Goal: Task Accomplishment & Management: Manage account settings

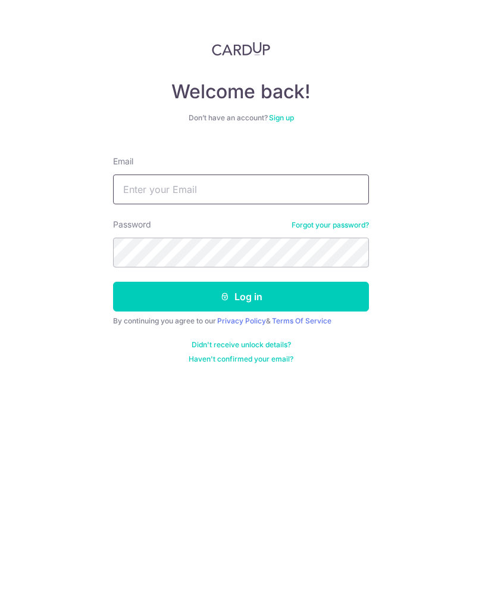
click at [141, 191] on input "Email" at bounding box center [241, 190] width 256 height 30
click at [146, 196] on input "Email" at bounding box center [241, 190] width 256 height 30
type input "[EMAIL_ADDRESS][DOMAIN_NAME]"
click at [231, 297] on button "Log in" at bounding box center [241, 297] width 256 height 30
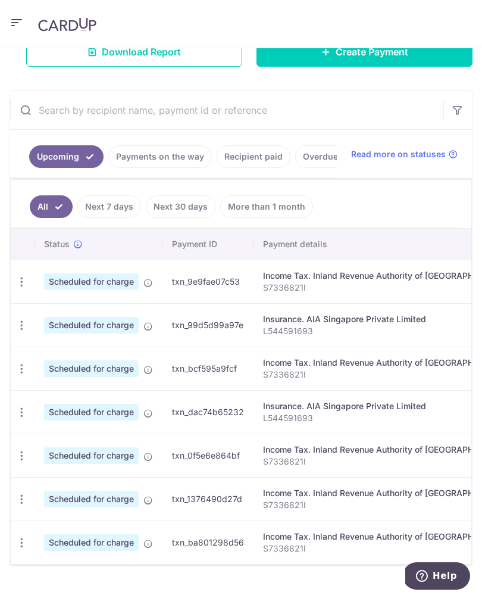
click at [97, 328] on span "Scheduled for charge" at bounding box center [91, 325] width 95 height 17
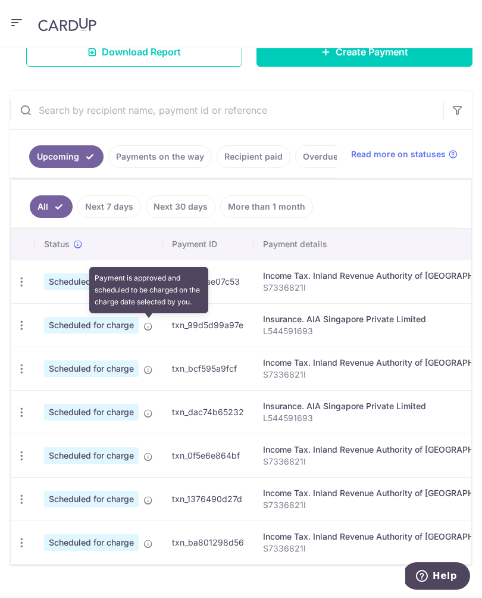
click at [152, 325] on icon at bounding box center [149, 327] width 10 height 10
click at [20, 326] on icon "button" at bounding box center [21, 325] width 13 height 13
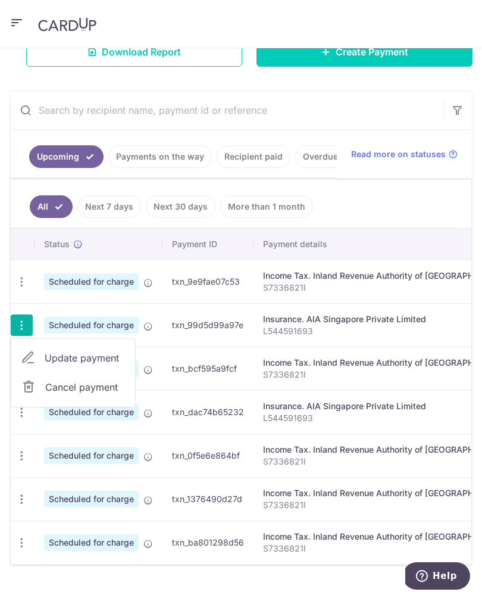
click at [50, 385] on span "Cancel payment" at bounding box center [85, 387] width 80 height 14
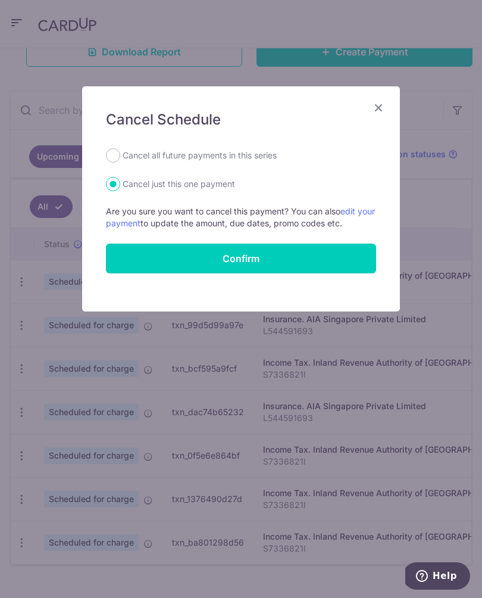
click at [169, 257] on button "Confirm" at bounding box center [241, 259] width 270 height 30
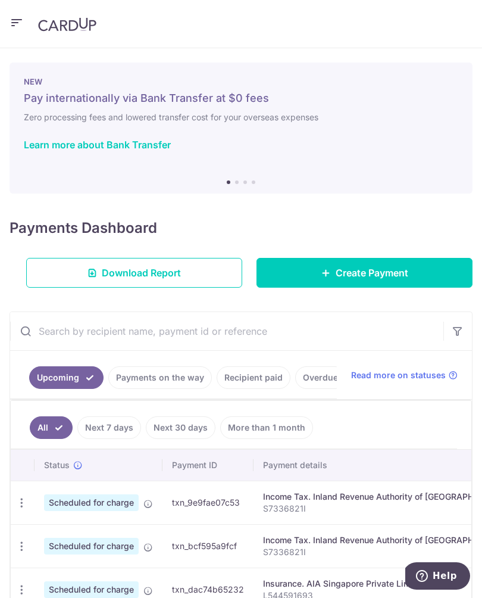
click at [10, 20] on icon "button" at bounding box center [17, 22] width 14 height 15
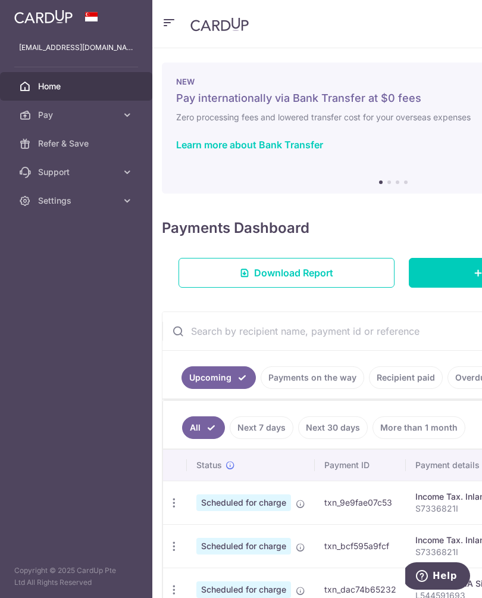
click at [43, 111] on span "Pay" at bounding box center [77, 115] width 79 height 12
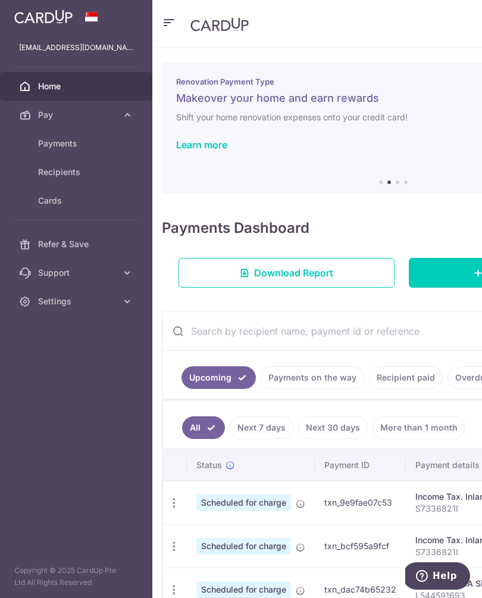
click at [183, 199] on div "× Pause Schedule Pause all future payments in this series Pause just this one p…" at bounding box center [393, 323] width 482 height 550
click at [46, 348] on aside "tebearz@yahoo.com Home Pay Payments Recipients Cards Refer & Save Support FAQ C…" at bounding box center [76, 299] width 152 height 598
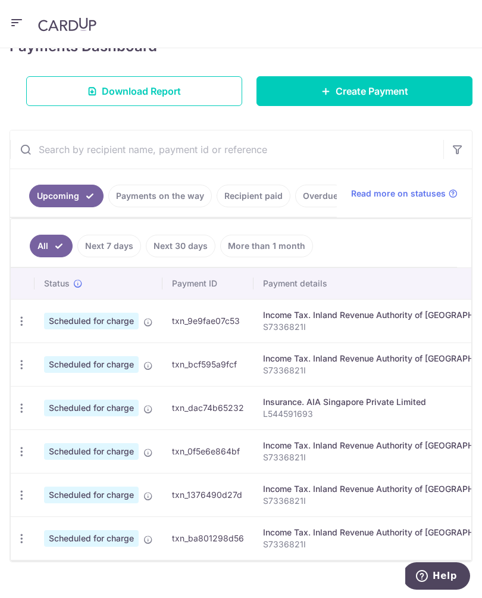
click at [23, 407] on icon "button" at bounding box center [21, 408] width 13 height 13
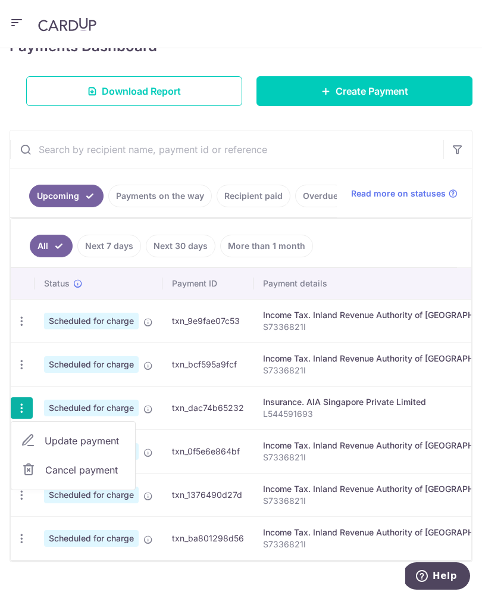
click at [53, 465] on span "Cancel payment" at bounding box center [85, 470] width 80 height 14
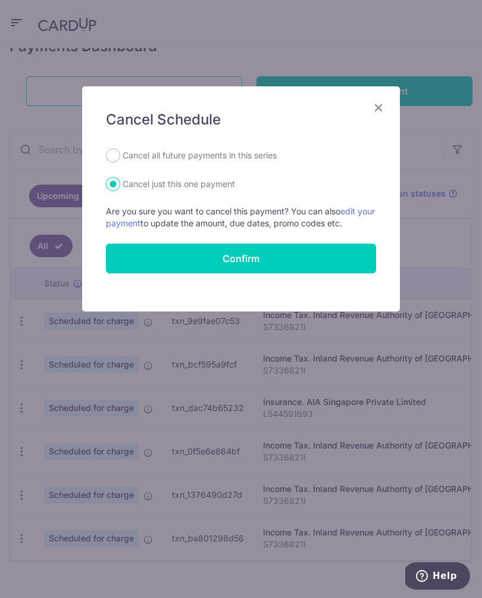
click at [182, 263] on button "Confirm" at bounding box center [241, 259] width 270 height 30
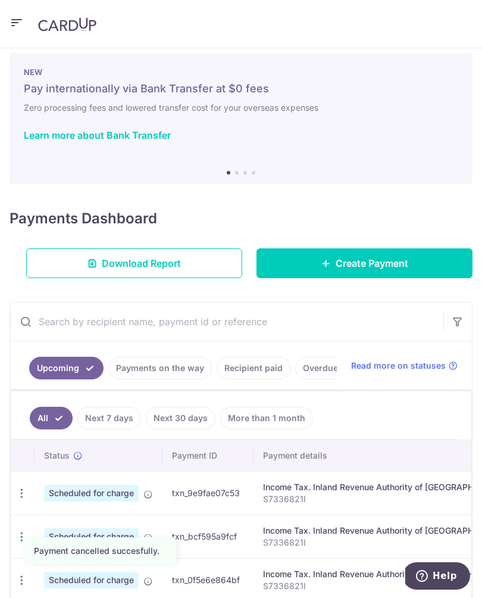
click at [17, 21] on icon "button" at bounding box center [17, 22] width 14 height 15
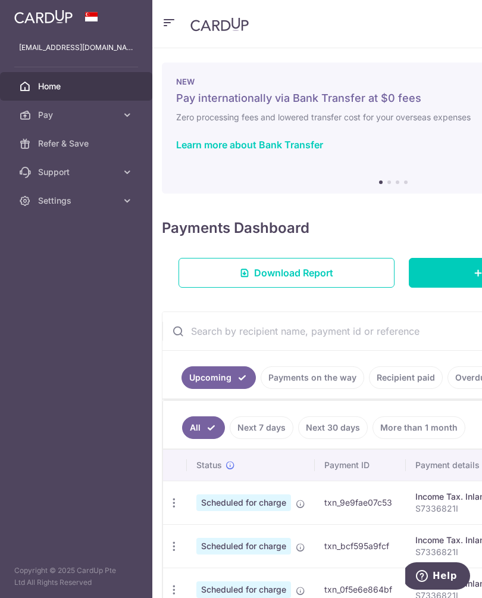
click at [47, 92] on link "Home" at bounding box center [76, 86] width 152 height 29
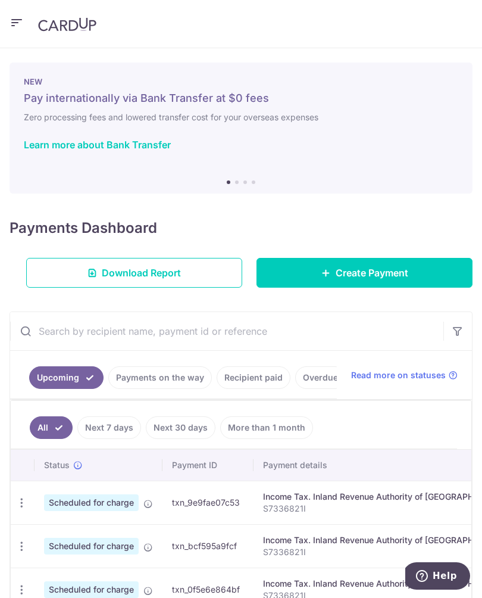
click at [12, 18] on icon "button" at bounding box center [17, 22] width 14 height 15
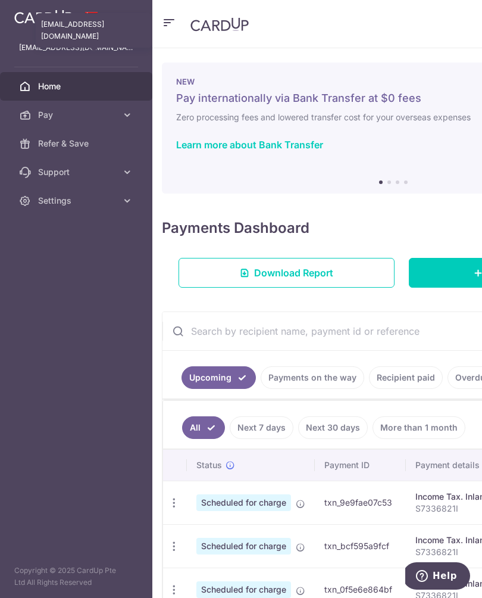
click at [40, 50] on p "[EMAIL_ADDRESS][DOMAIN_NAME]" at bounding box center [76, 48] width 114 height 12
